Goal: Information Seeking & Learning: Learn about a topic

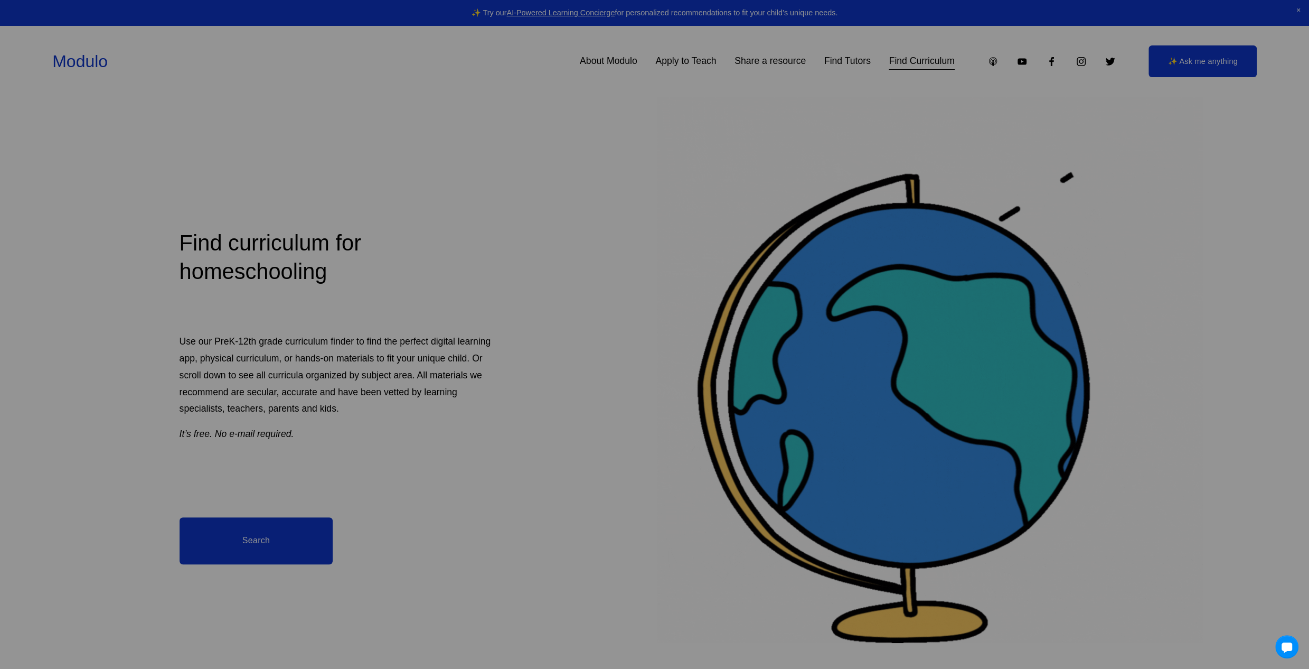
click at [1180, 380] on div at bounding box center [654, 334] width 1309 height 669
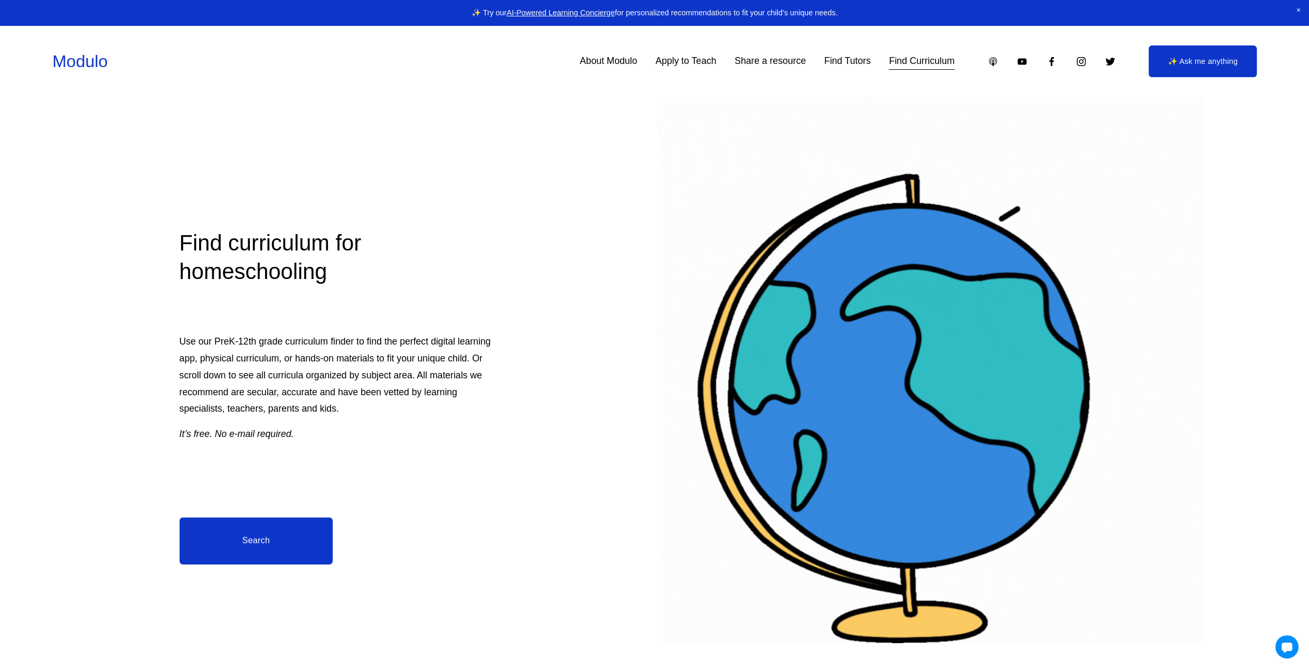
click at [280, 541] on link "Search" at bounding box center [257, 540] width 154 height 46
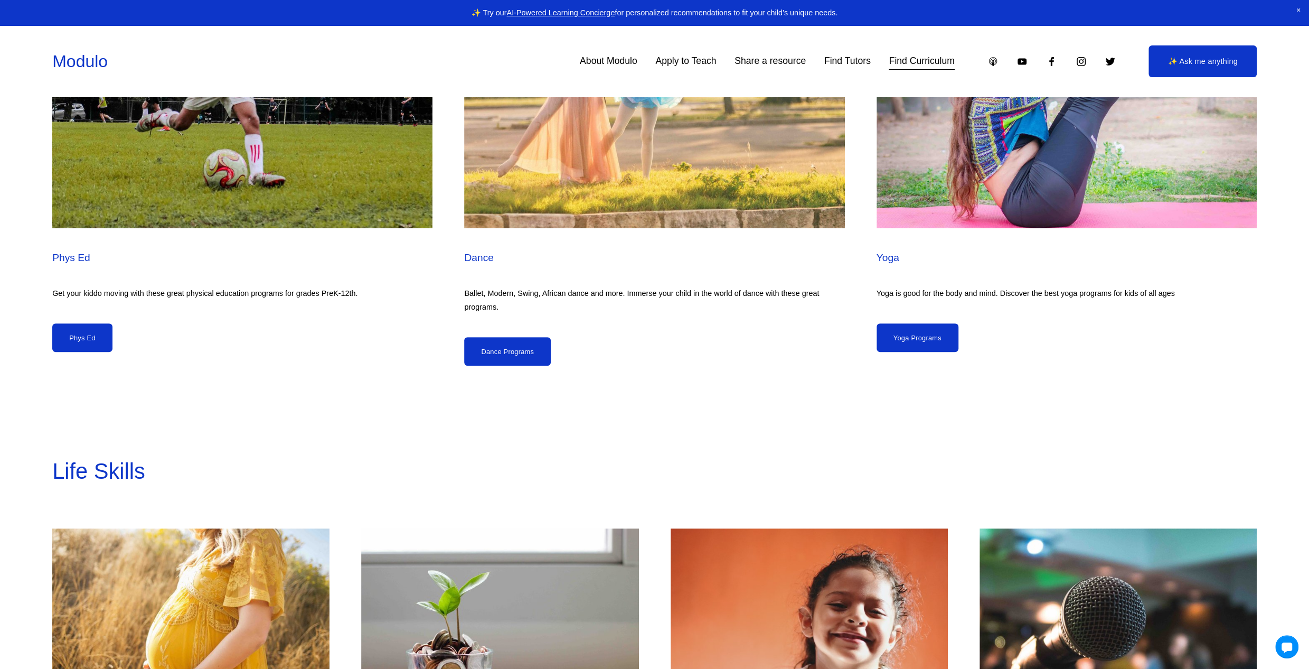
scroll to position [4087, 0]
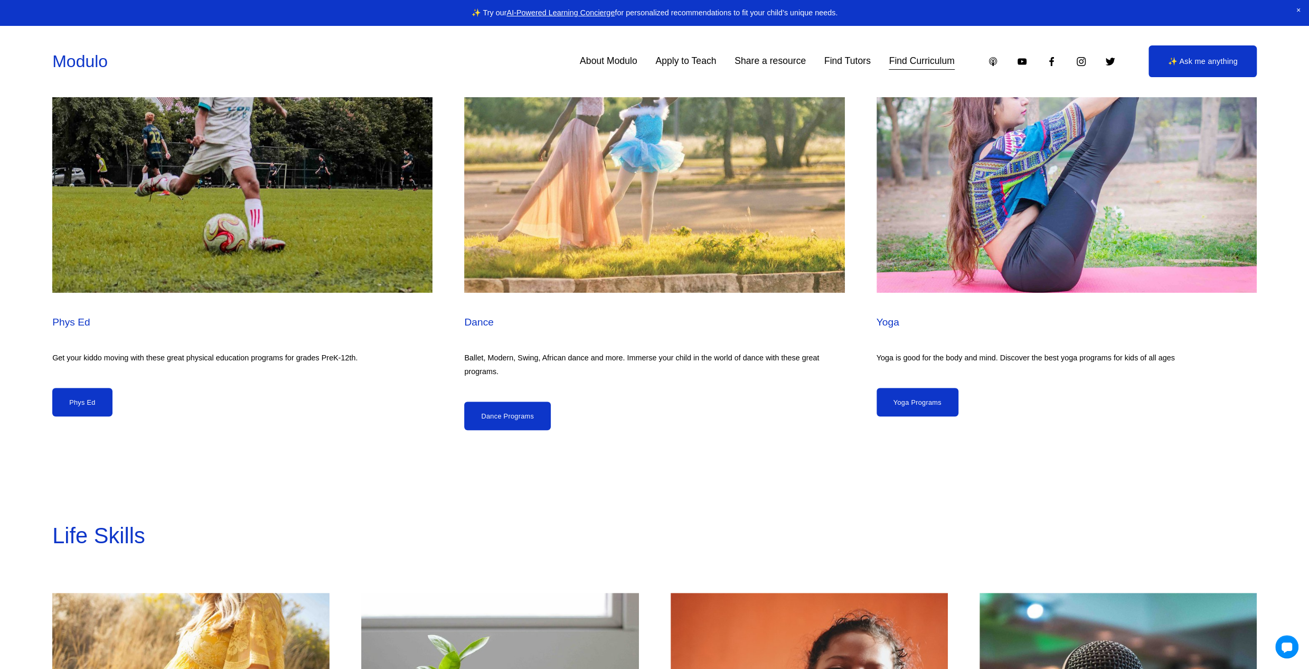
click at [801, 415] on div "Dance Programs" at bounding box center [654, 415] width 380 height 28
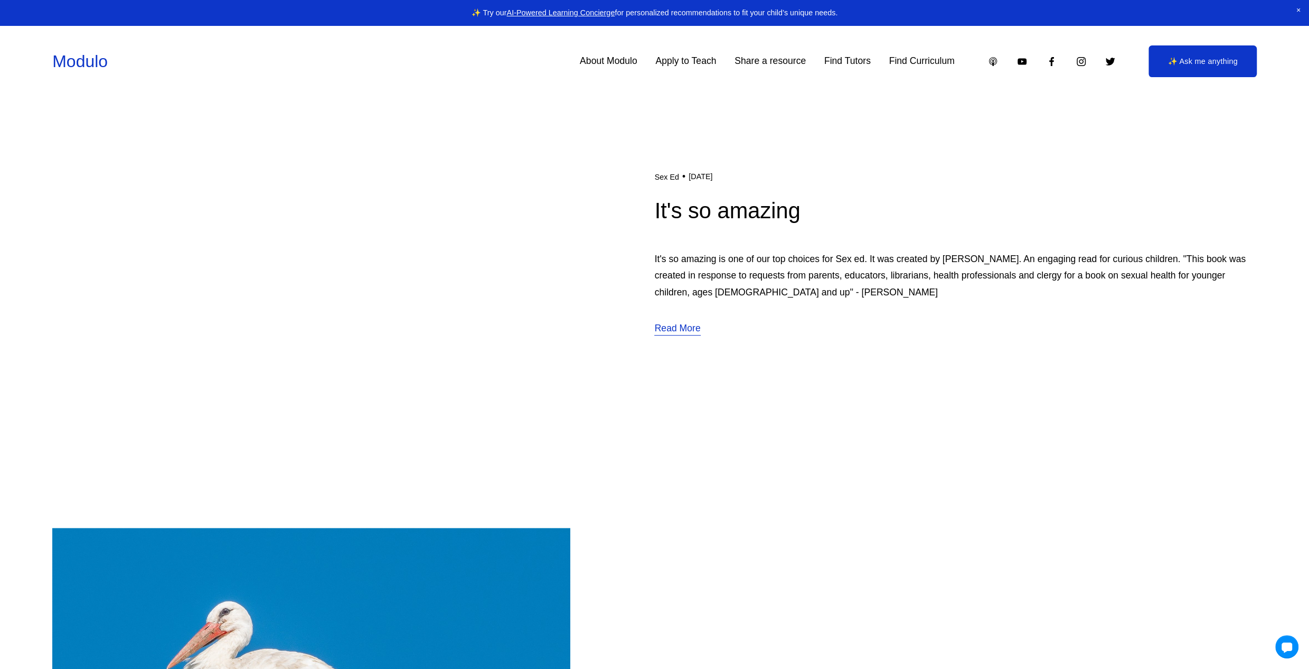
scroll to position [475, 0]
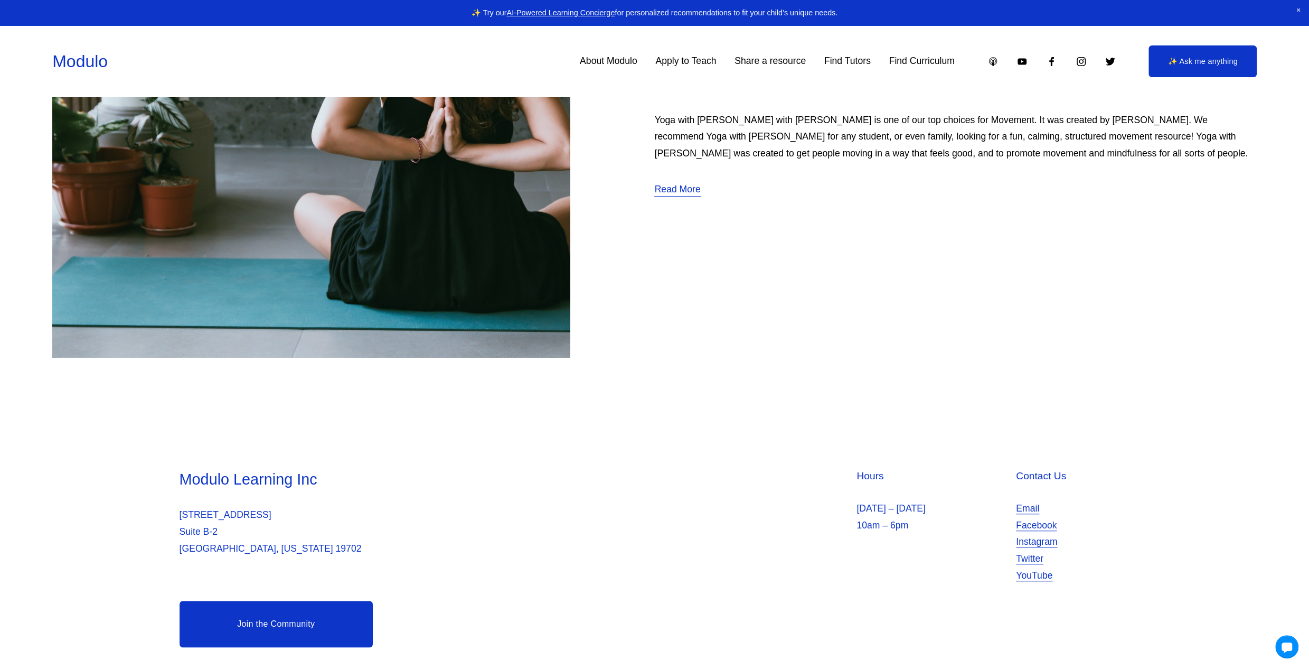
scroll to position [475, 0]
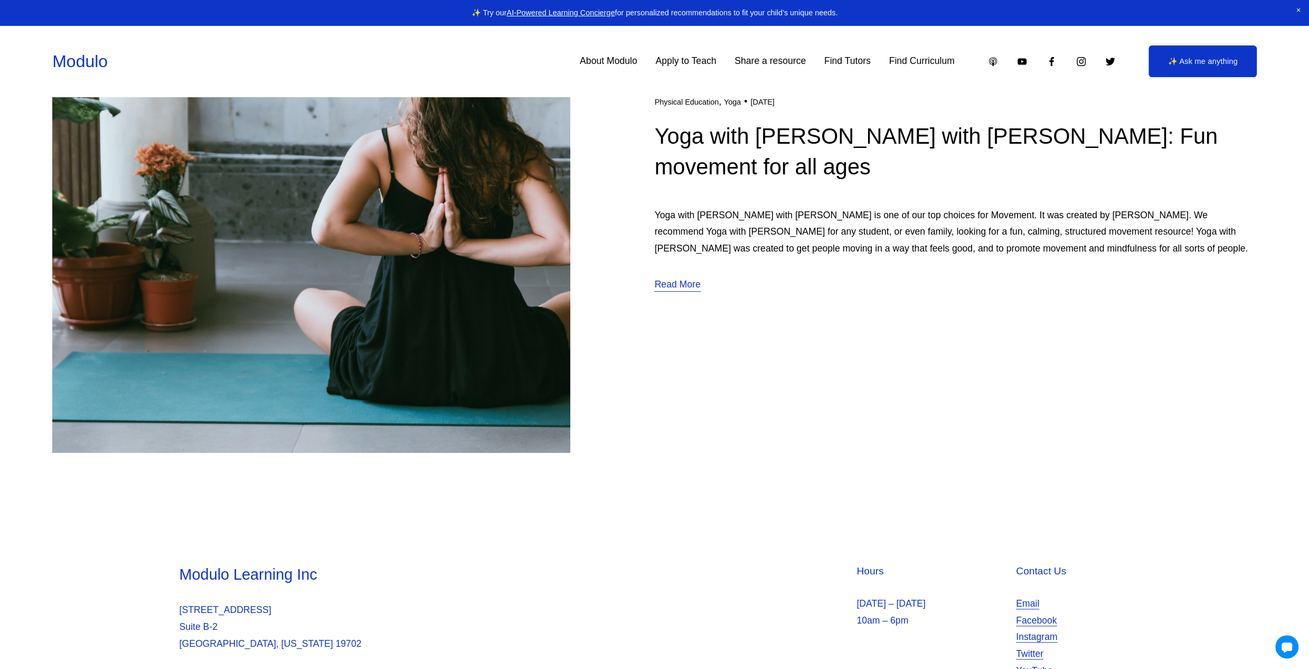
click at [683, 294] on link "Read More" at bounding box center [677, 284] width 46 height 17
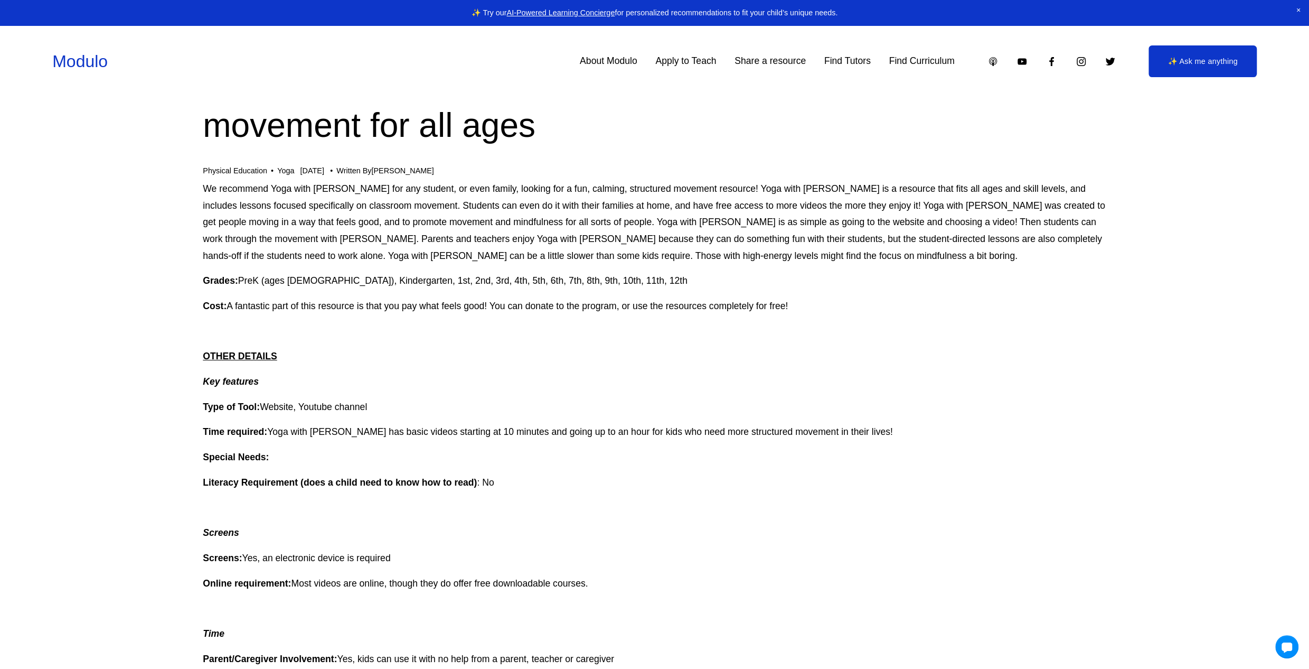
scroll to position [190, 0]
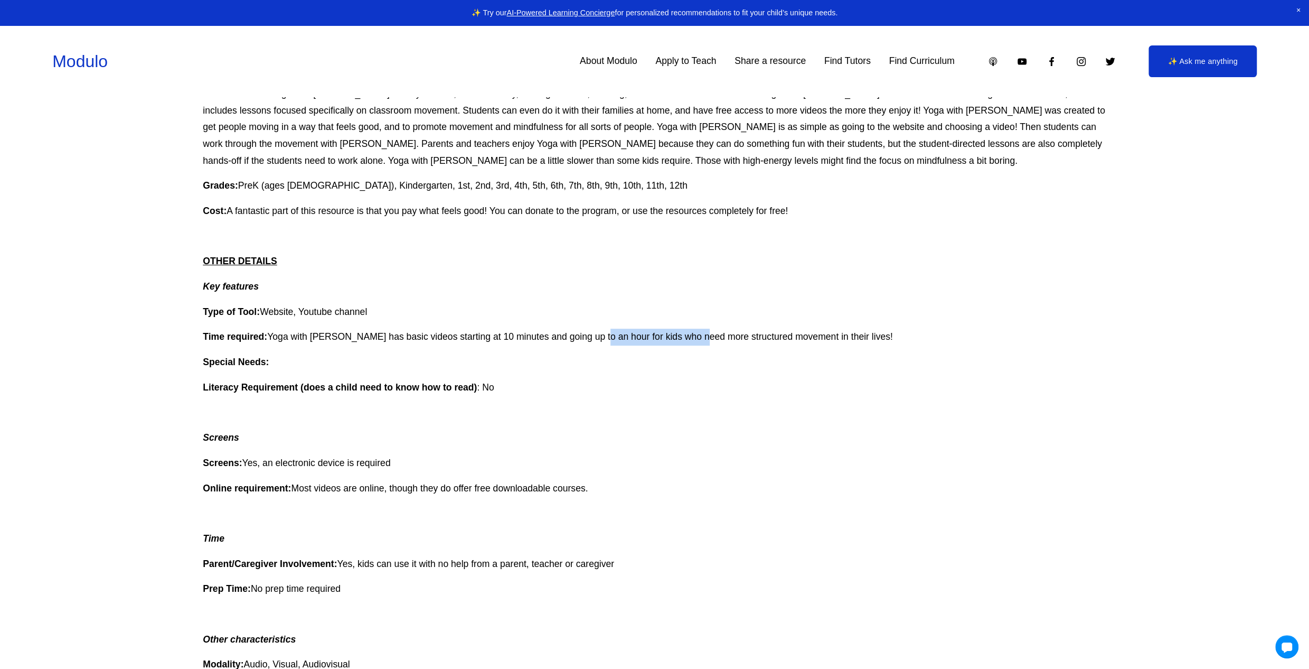
drag, startPoint x: 590, startPoint y: 338, endPoint x: 690, endPoint y: 344, distance: 100.0
click at [690, 344] on p "Time required: Yoga with Adriene has basic videos starting at 10 minutes and go…" at bounding box center [655, 336] width 904 height 17
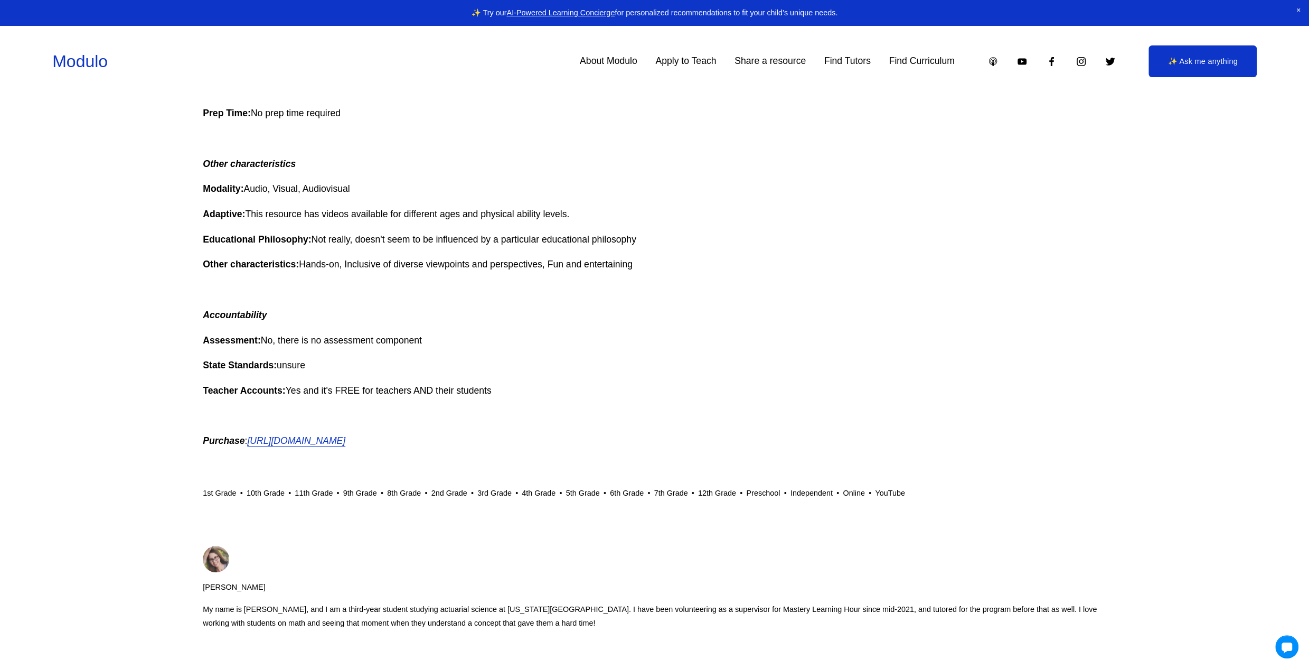
scroll to position [760, 0]
